Goal: Entertainment & Leisure: Consume media (video, audio)

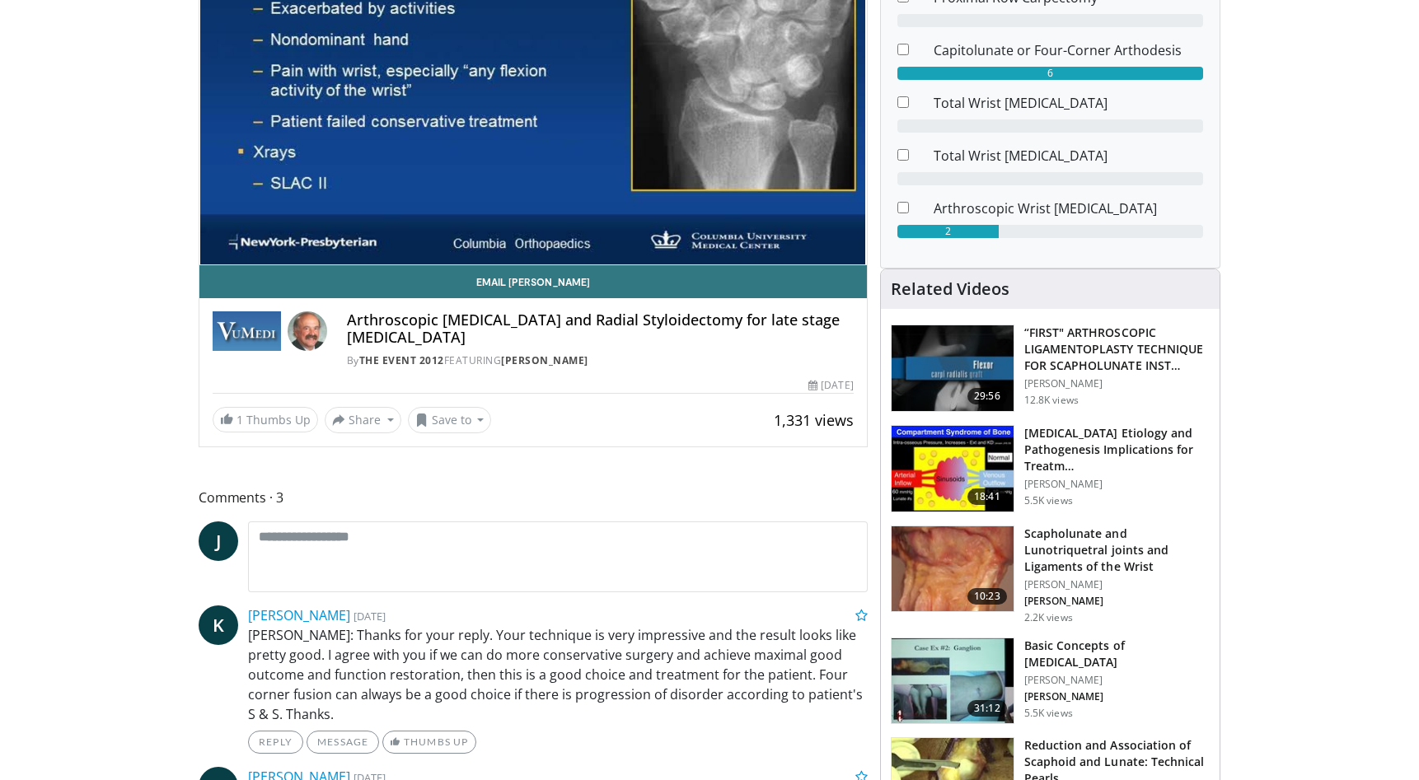
scroll to position [252, 0]
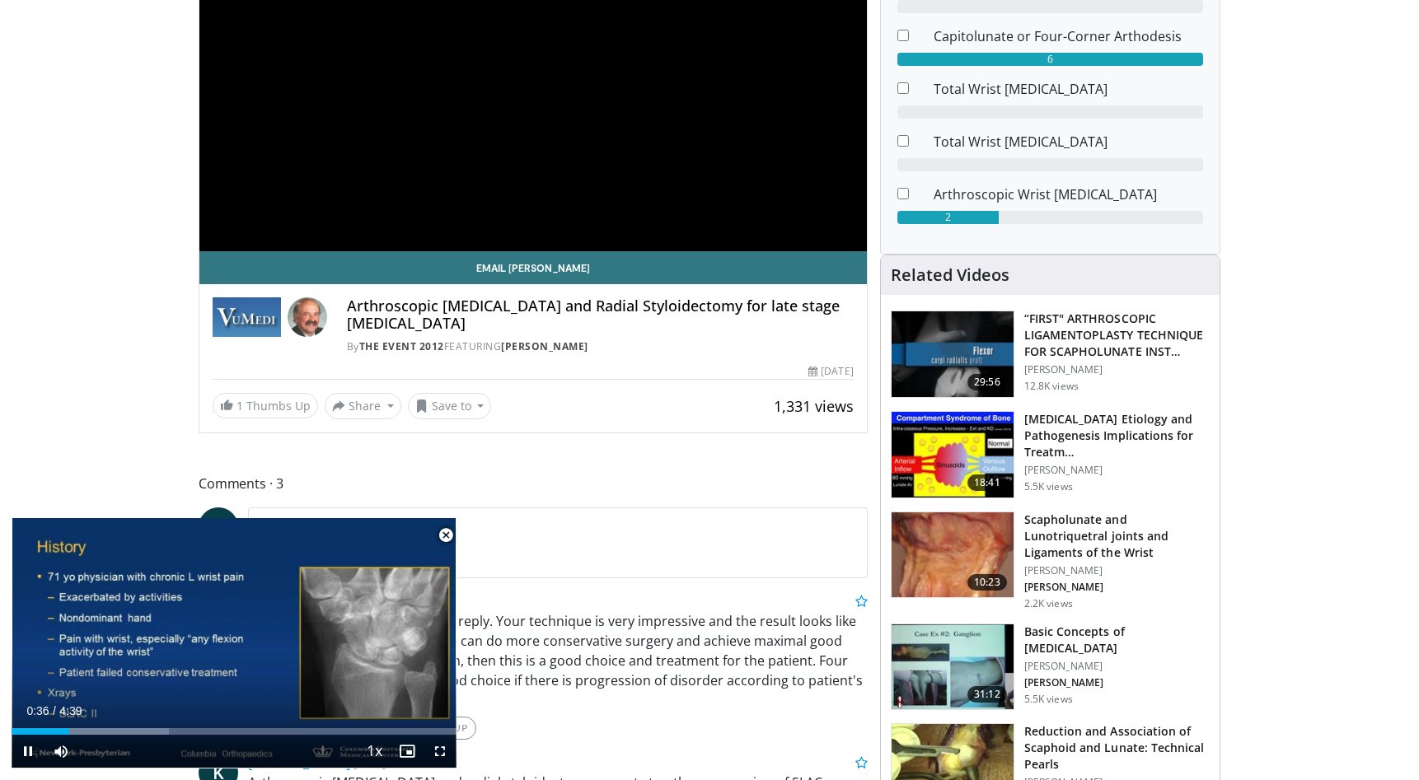
click at [446, 532] on span "Video Player" at bounding box center [445, 535] width 33 height 33
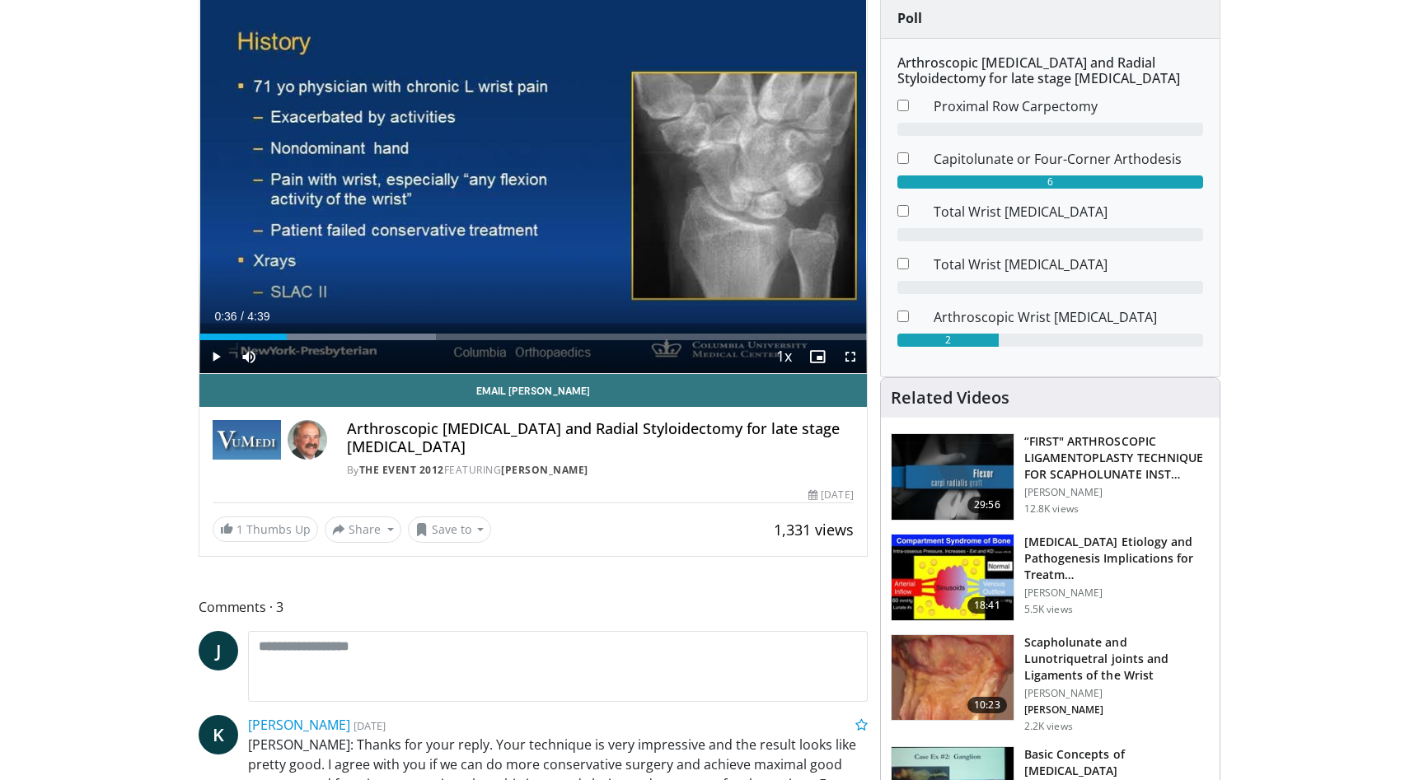
scroll to position [84, 0]
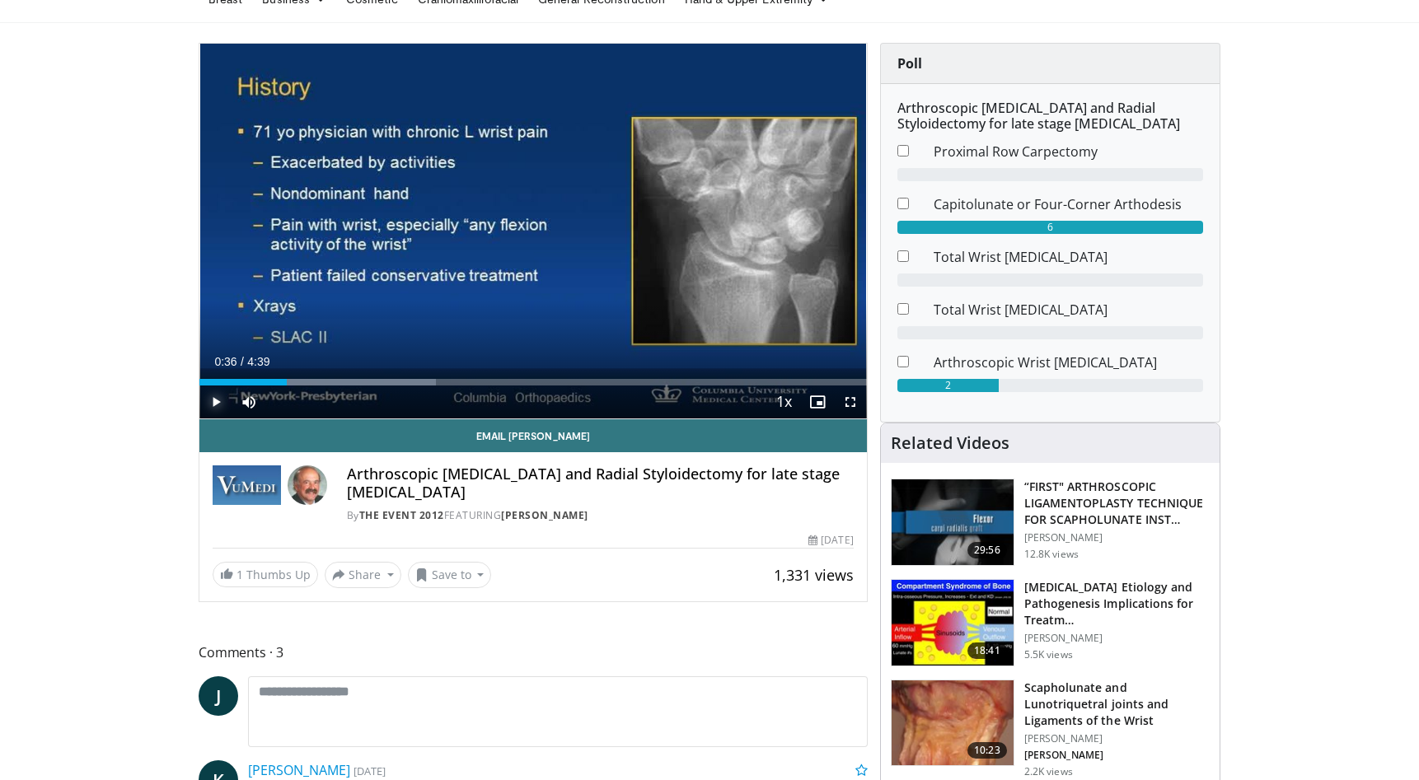
click at [217, 398] on span "Video Player" at bounding box center [215, 402] width 33 height 33
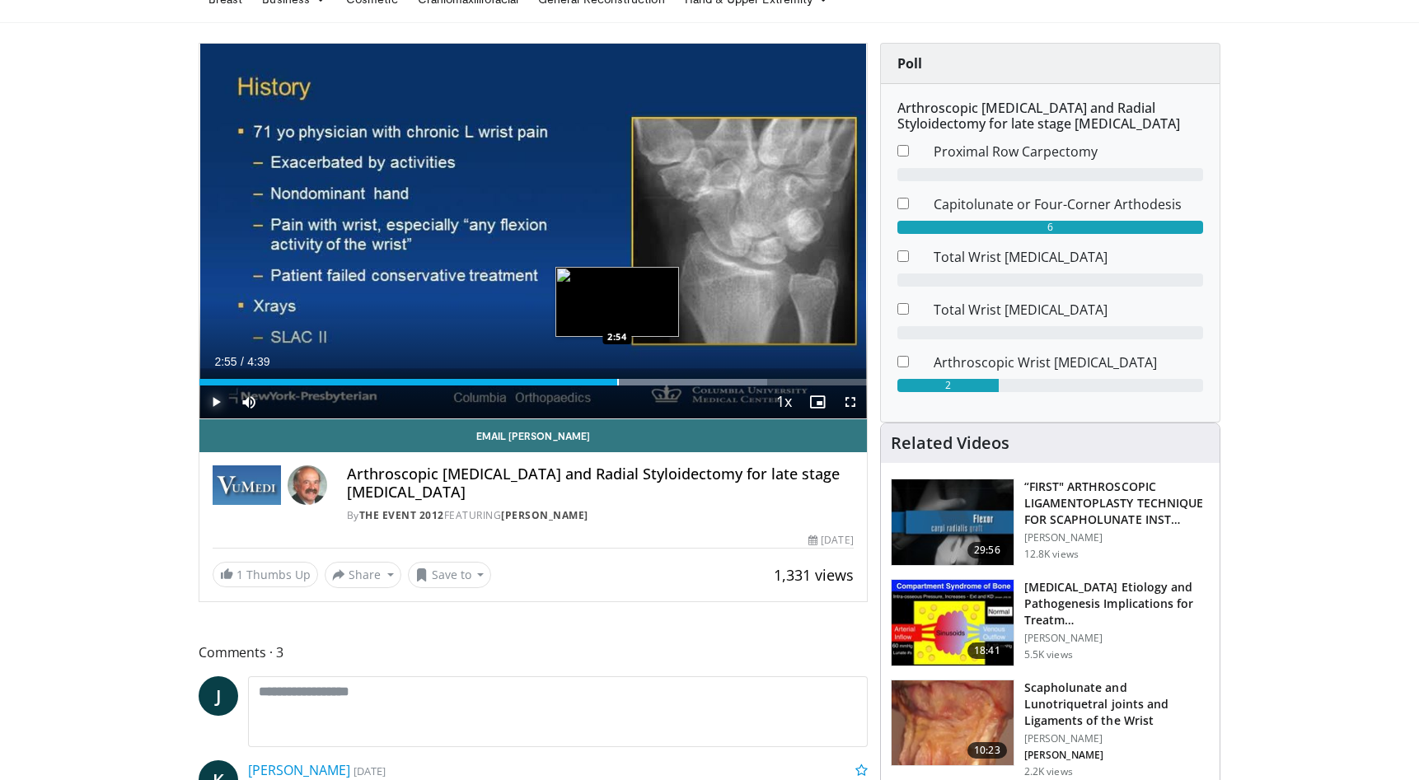
click at [618, 380] on div "Progress Bar" at bounding box center [618, 382] width 2 height 7
click at [648, 380] on div "Progress Bar" at bounding box center [649, 382] width 2 height 7
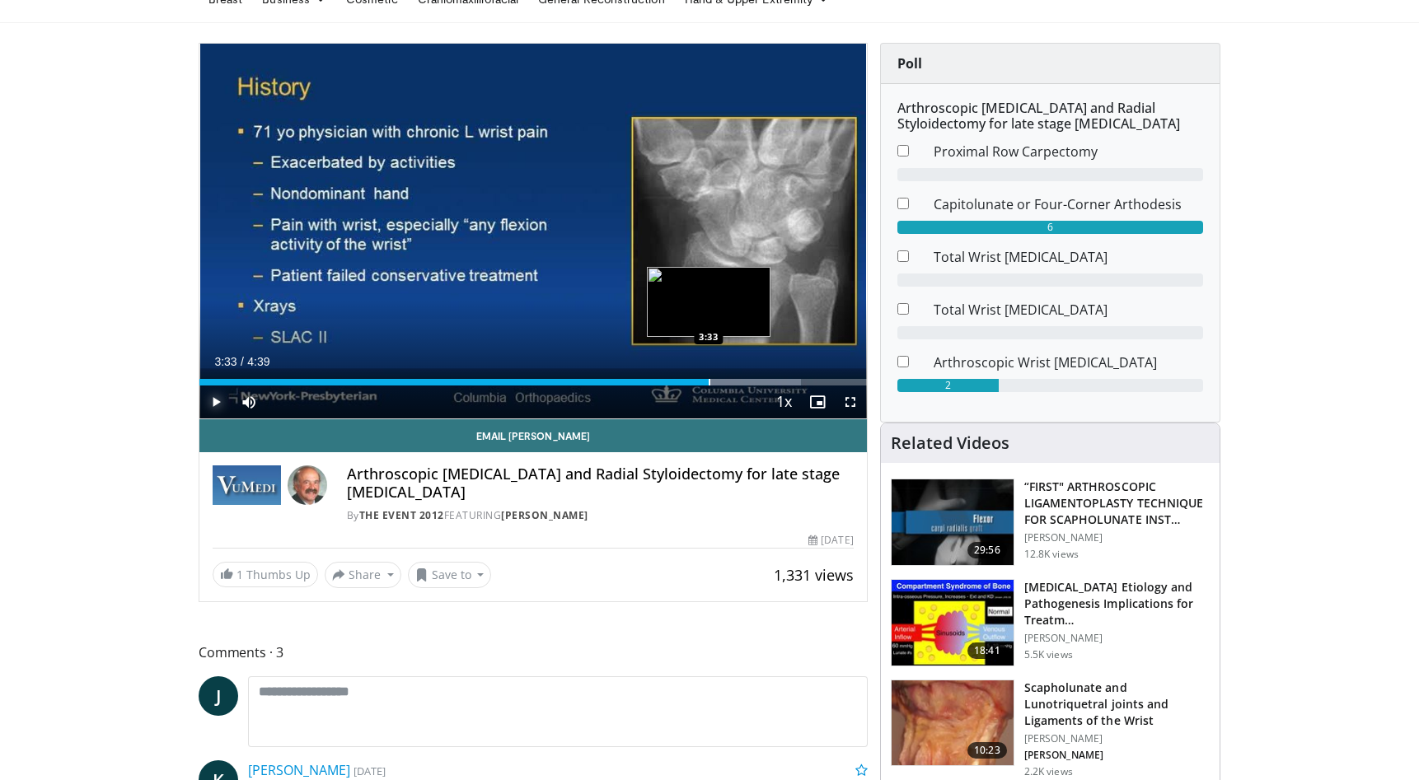
click at [709, 386] on div "Progress Bar" at bounding box center [710, 382] width 2 height 7
click at [221, 401] on span "Video Player" at bounding box center [215, 402] width 33 height 33
